Goal: Task Accomplishment & Management: Manage account settings

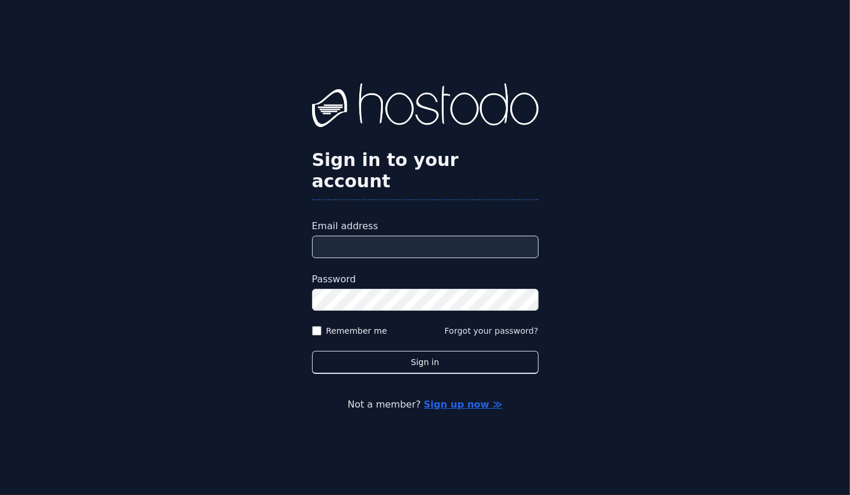
click at [436, 241] on input "Email address" at bounding box center [425, 246] width 227 height 22
type input "**********"
click at [312, 351] on button "Sign in" at bounding box center [425, 362] width 227 height 23
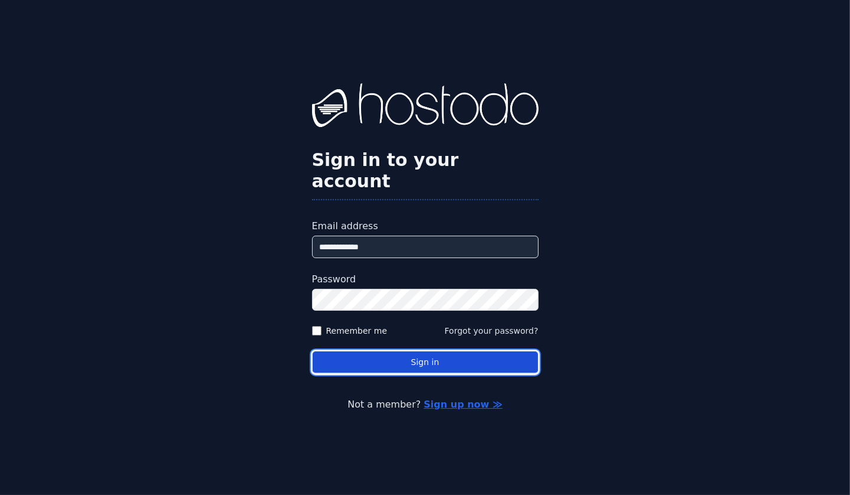
click at [429, 351] on button "Sign in" at bounding box center [425, 362] width 227 height 23
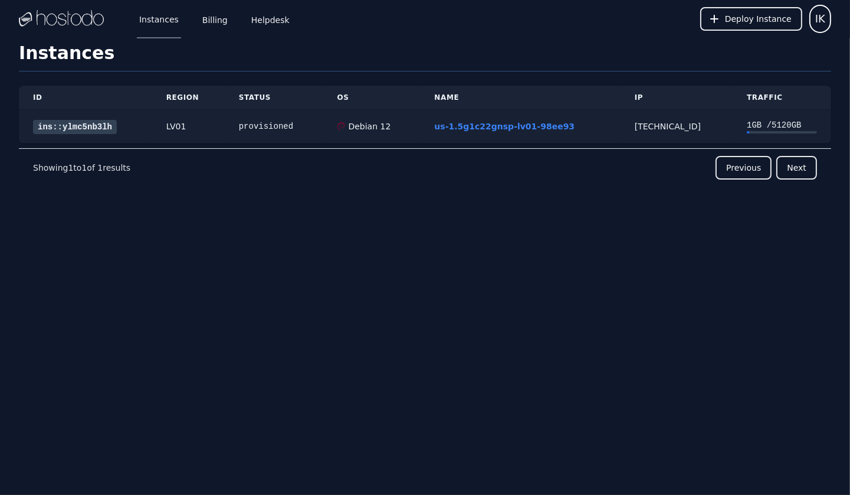
click at [100, 121] on link "ins::ylmc5nb3lh" at bounding box center [75, 127] width 84 height 14
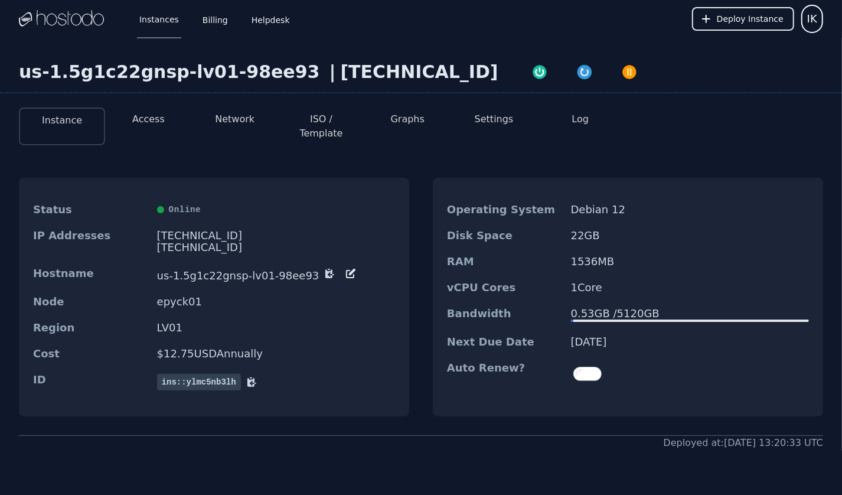
click at [585, 307] on div "0.53 GB / 5120 GB" at bounding box center [690, 313] width 238 height 12
click at [471, 311] on div "Bandwidth 0.53 GB / 5120 GB" at bounding box center [628, 314] width 390 height 28
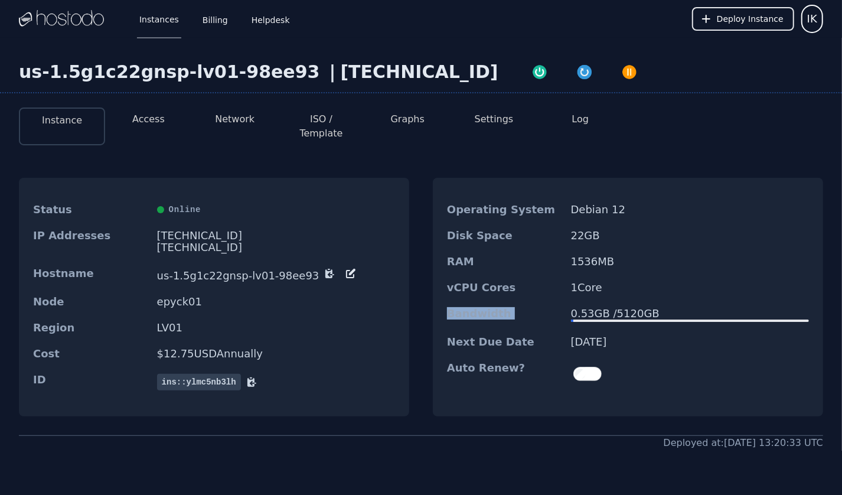
click at [471, 311] on div "Bandwidth 0.53 GB / 5120 GB" at bounding box center [628, 314] width 390 height 28
click at [485, 307] on dt "Bandwidth" at bounding box center [504, 314] width 114 height 14
click at [202, 230] on div "[TECHNICAL_ID]" at bounding box center [276, 236] width 238 height 12
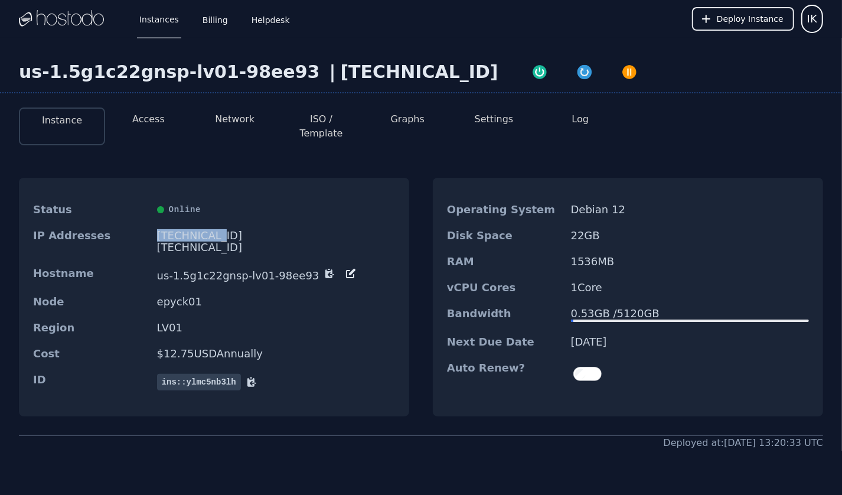
click at [202, 230] on div "[TECHNICAL_ID]" at bounding box center [276, 236] width 238 height 12
click at [174, 230] on div "[TECHNICAL_ID]" at bounding box center [276, 236] width 238 height 12
click at [185, 230] on div "[TECHNICAL_ID]" at bounding box center [276, 236] width 238 height 12
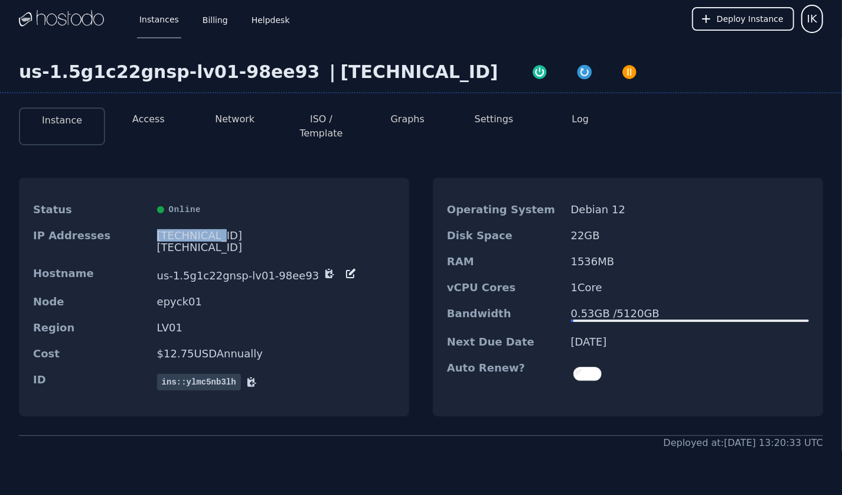
click at [185, 230] on div "[TECHNICAL_ID]" at bounding box center [276, 236] width 238 height 12
click at [229, 247] on div "IP Addresses [TECHNICAL_ID] [TECHNICAL_ID]" at bounding box center [214, 241] width 390 height 38
click at [253, 267] on dd "us-1.5g1c22gnsp-lv01-98ee93" at bounding box center [276, 274] width 238 height 14
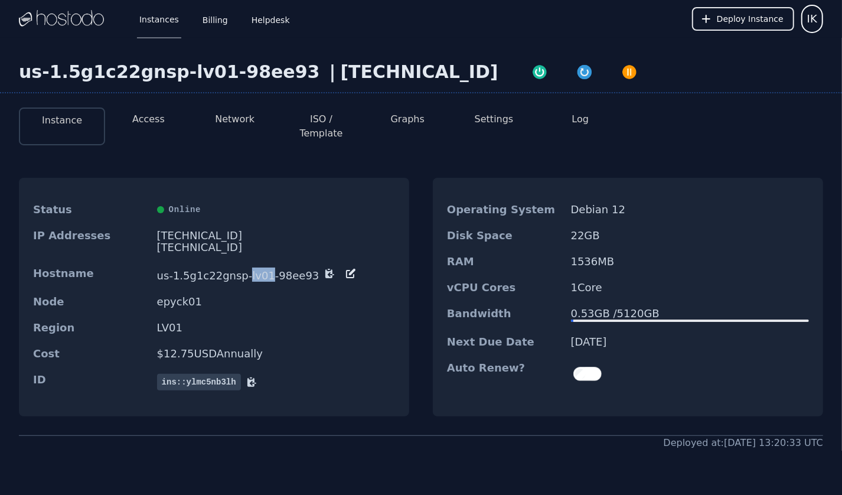
click at [253, 267] on dd "us-1.5g1c22gnsp-lv01-98ee93" at bounding box center [276, 274] width 238 height 14
click at [321, 241] on div "[TECHNICAL_ID]" at bounding box center [276, 247] width 238 height 12
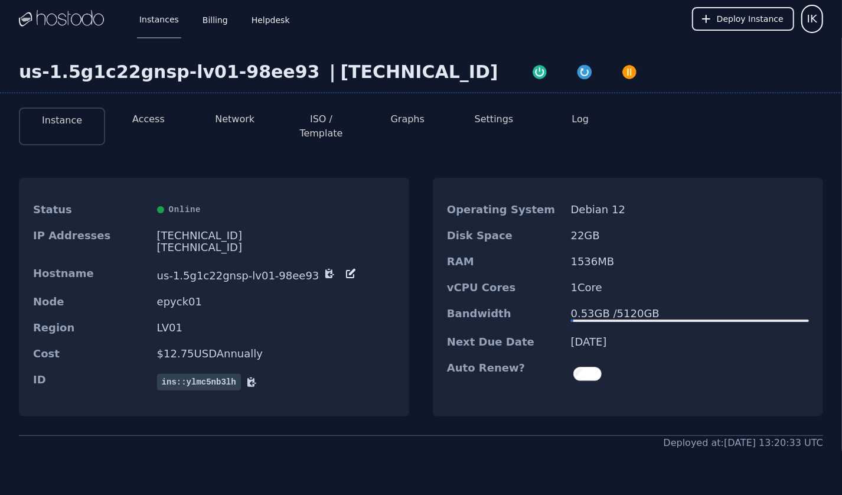
click at [534, 210] on div "Operating System Debian 12" at bounding box center [628, 210] width 390 height 26
click at [605, 204] on dd "Debian 12" at bounding box center [690, 210] width 238 height 12
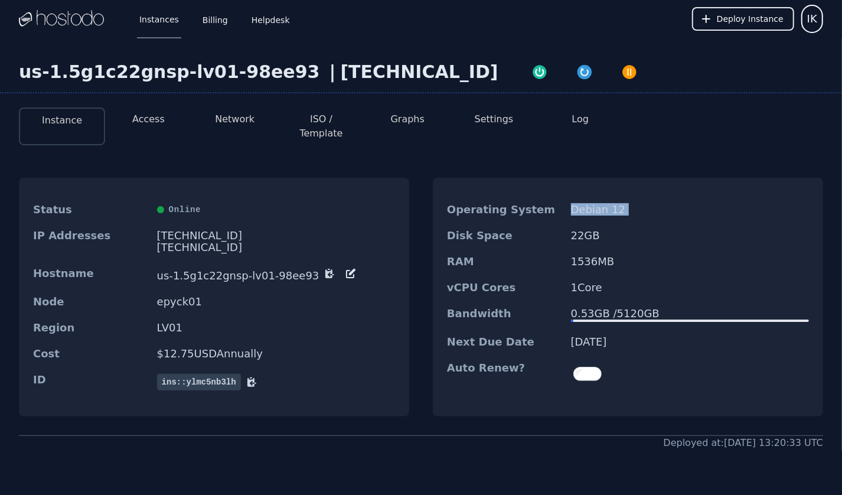
click at [605, 204] on dd "Debian 12" at bounding box center [690, 210] width 238 height 12
click at [606, 274] on div "vCPU Cores 1 Core" at bounding box center [628, 287] width 390 height 26
click at [812, 27] on span "IK" at bounding box center [812, 19] width 10 height 17
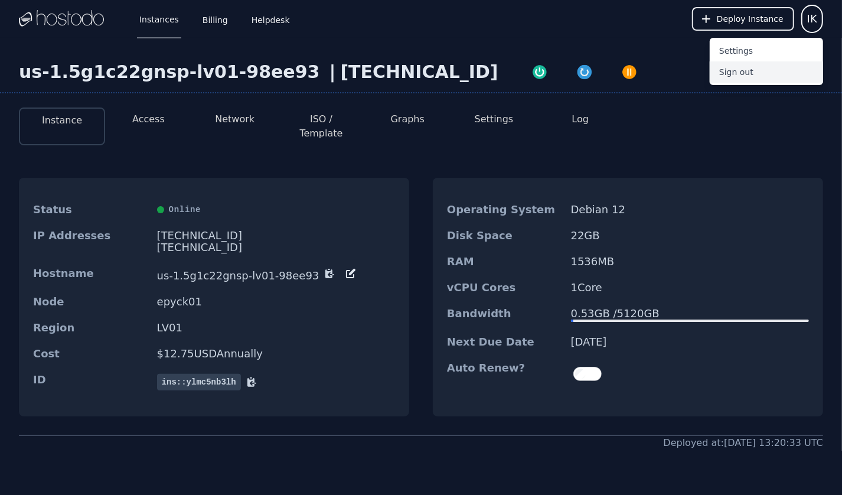
click at [750, 80] on button "Sign out" at bounding box center [765, 71] width 113 height 21
